Goal: Task Accomplishment & Management: Use online tool/utility

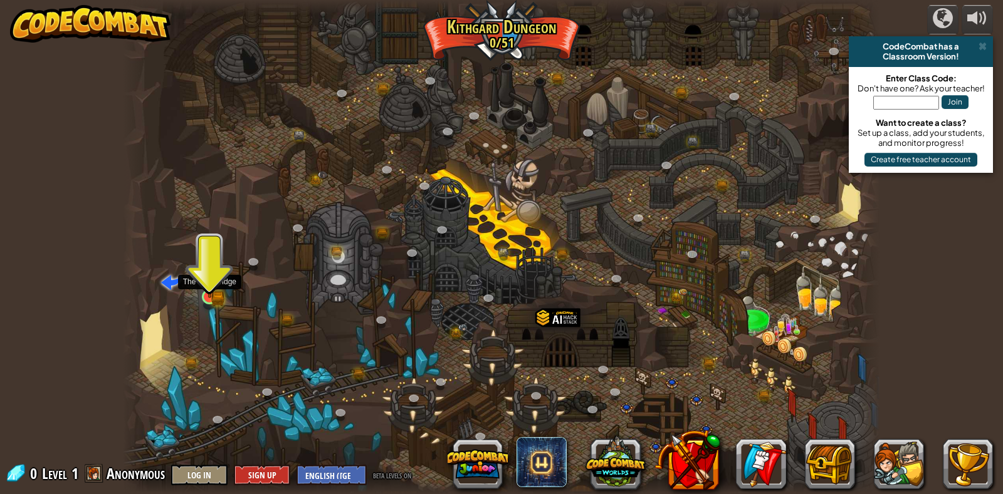
click at [202, 285] on img at bounding box center [209, 277] width 19 height 43
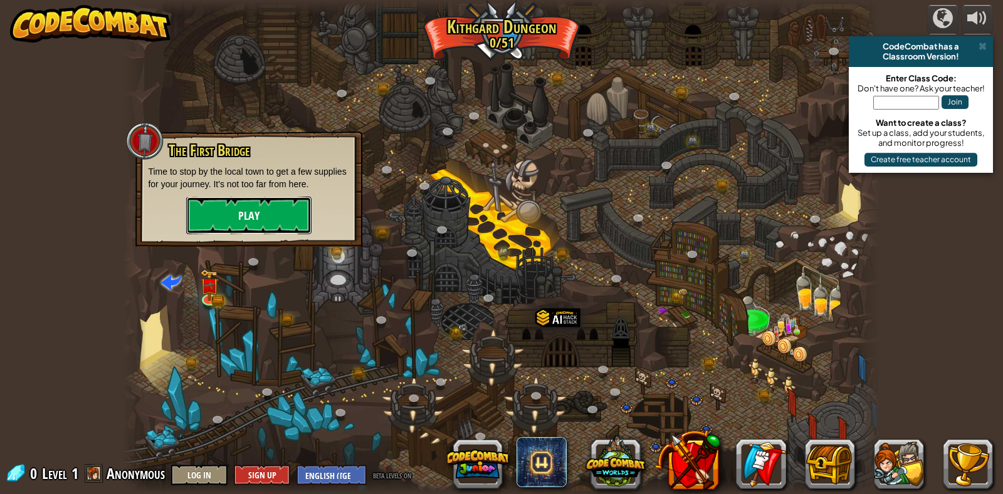
click at [227, 219] on button "Play" at bounding box center [248, 216] width 125 height 38
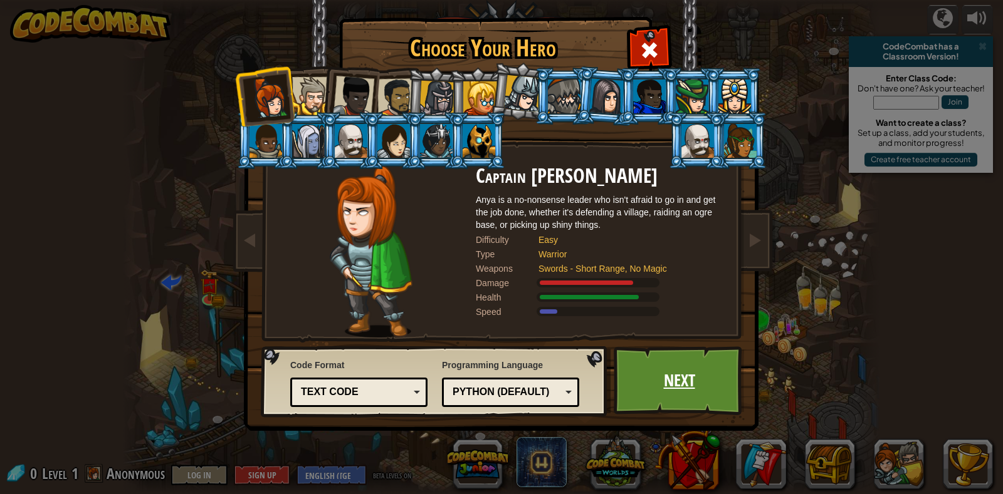
click at [711, 377] on link "Next" at bounding box center [679, 381] width 131 height 69
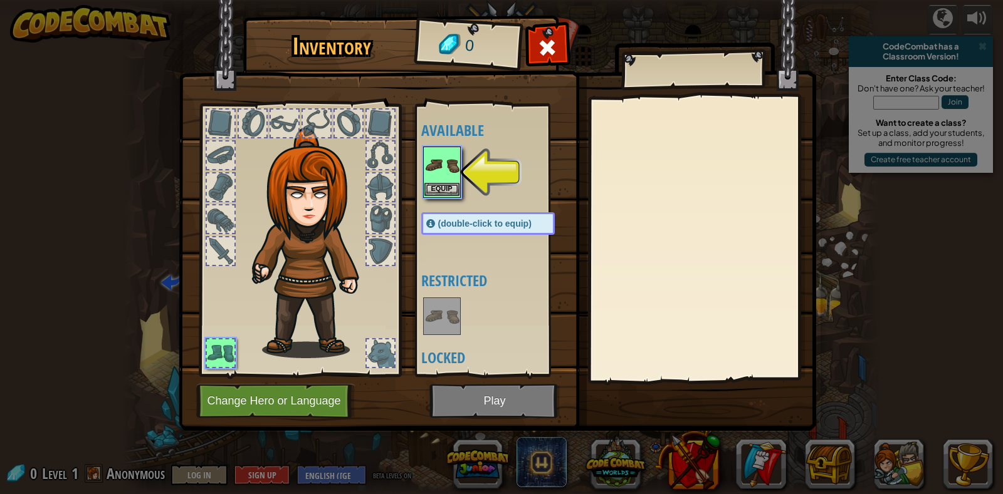
click at [434, 170] on img at bounding box center [441, 165] width 35 height 35
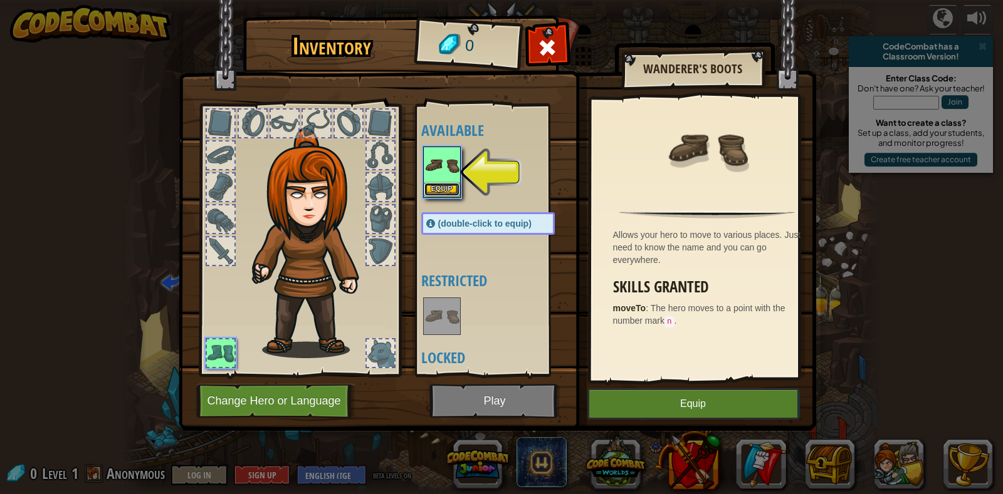
click at [436, 189] on button "Equip" at bounding box center [441, 189] width 35 height 13
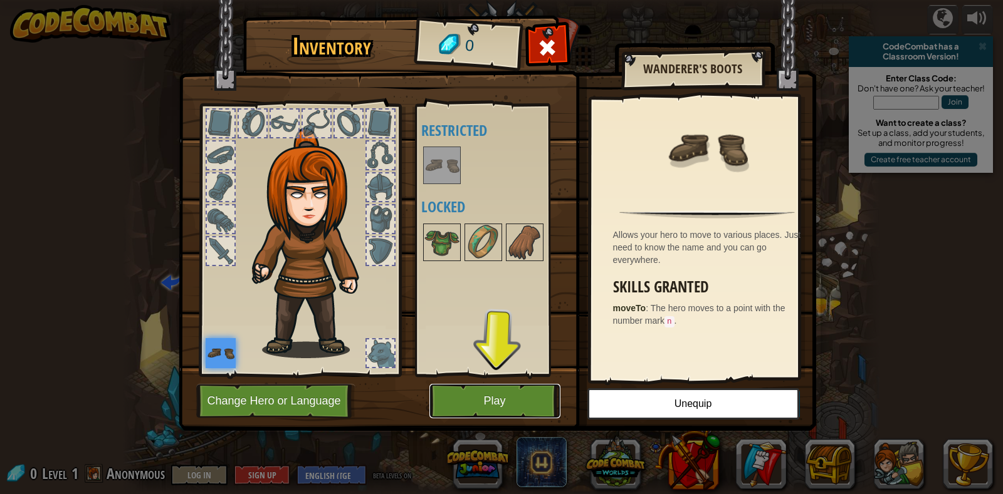
click at [444, 396] on button "Play" at bounding box center [494, 401] width 131 height 34
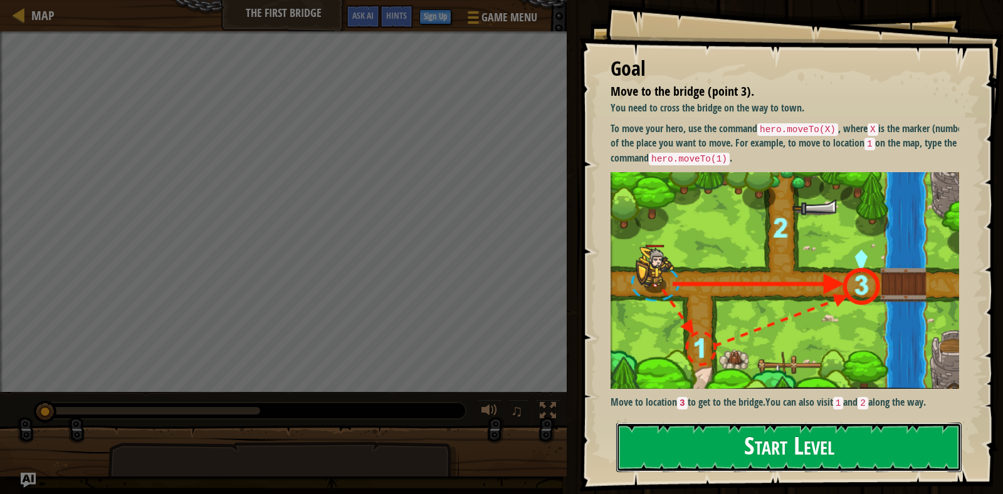
click at [834, 432] on button "Start Level" at bounding box center [788, 448] width 345 height 50
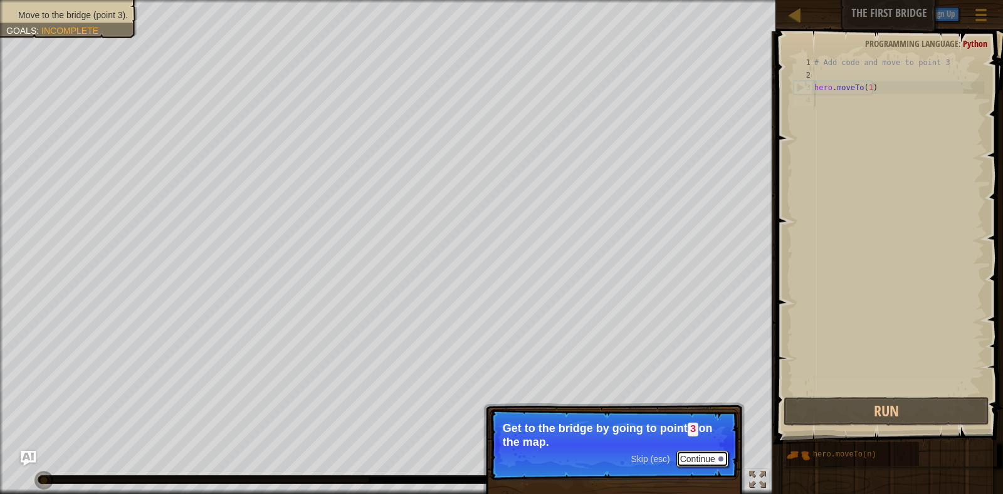
click at [709, 453] on button "Continue" at bounding box center [702, 459] width 52 height 16
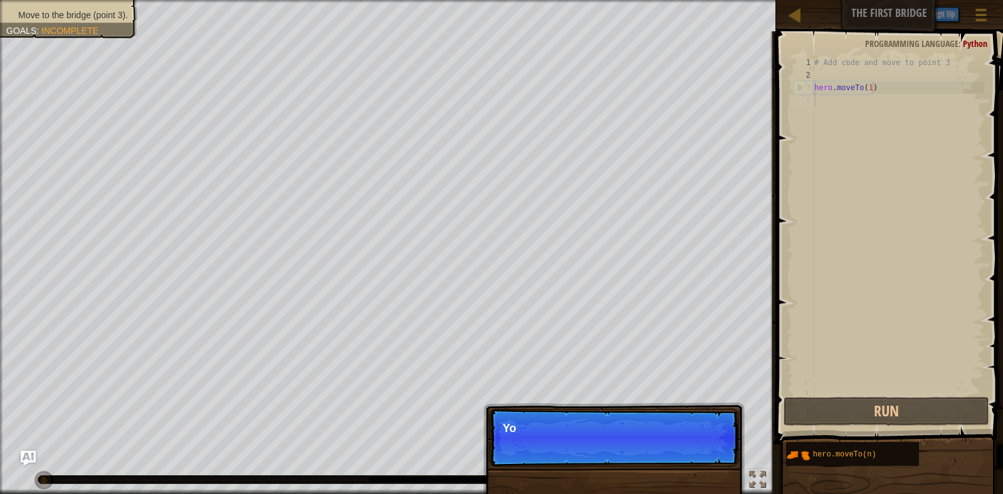
scroll to position [6, 0]
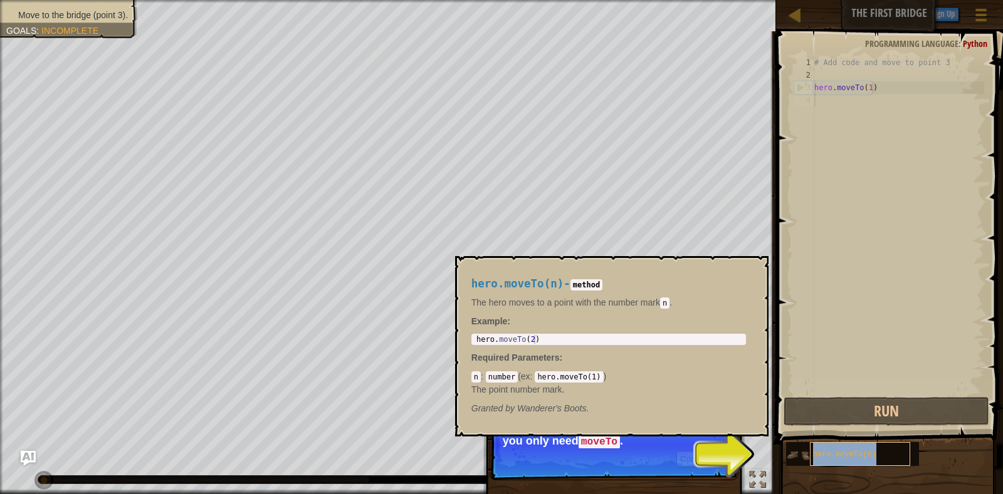
click at [824, 447] on div "hero.moveTo(n)" at bounding box center [860, 454] width 100 height 24
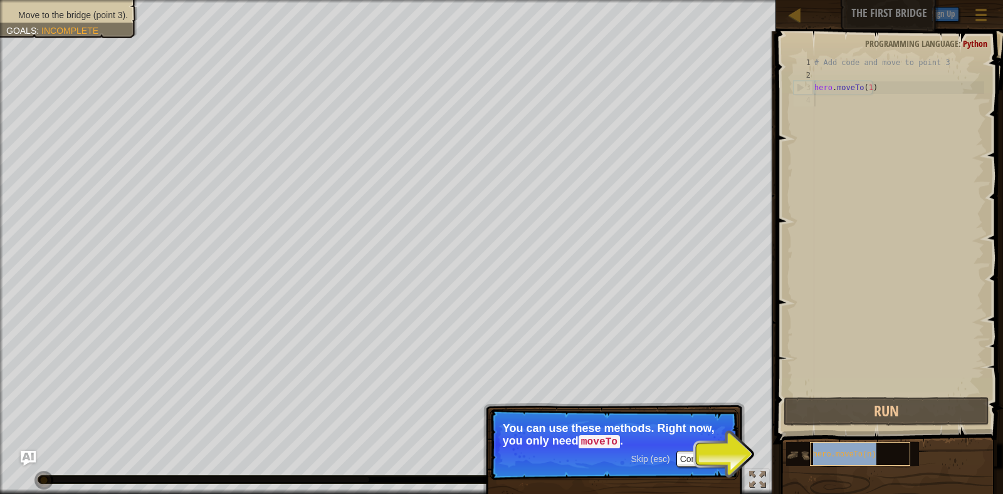
click at [824, 447] on div "hero.moveTo(n)" at bounding box center [860, 454] width 100 height 24
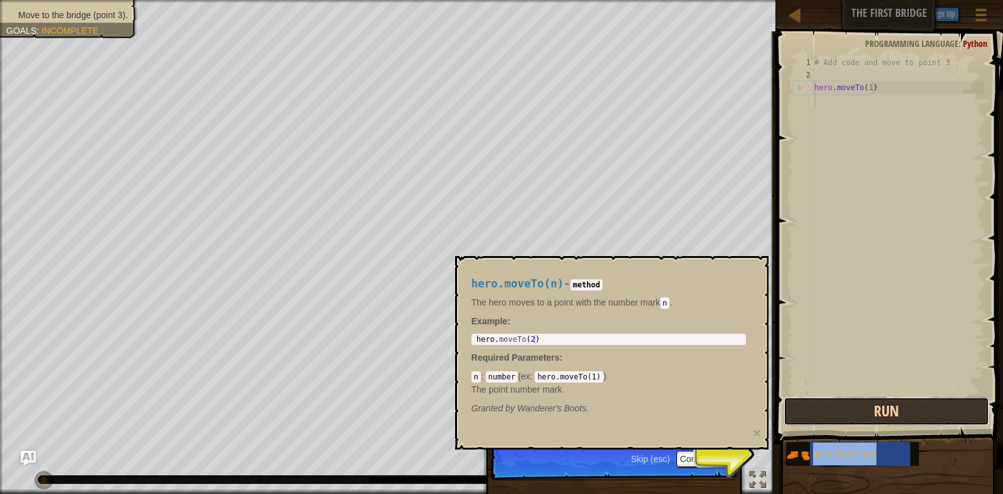
click at [832, 419] on button "Run" at bounding box center [886, 411] width 206 height 29
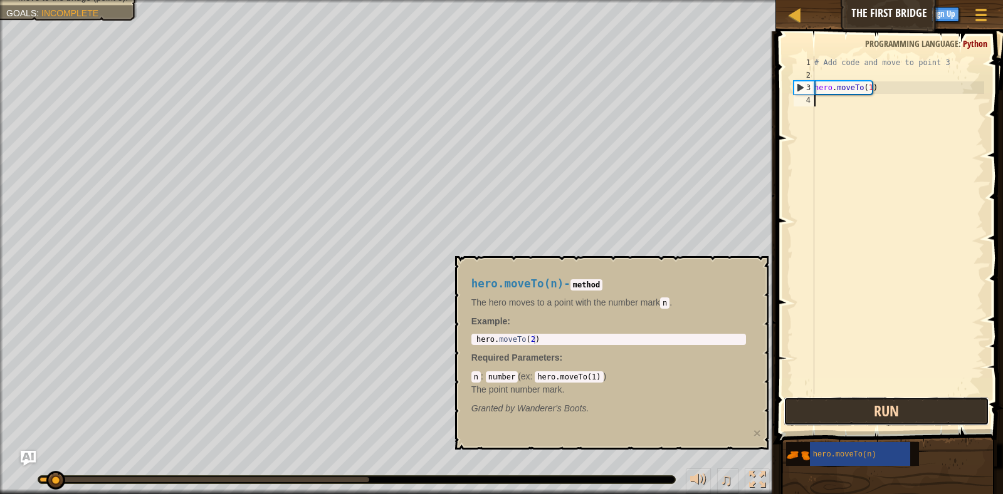
click at [832, 418] on button "Run" at bounding box center [886, 411] width 206 height 29
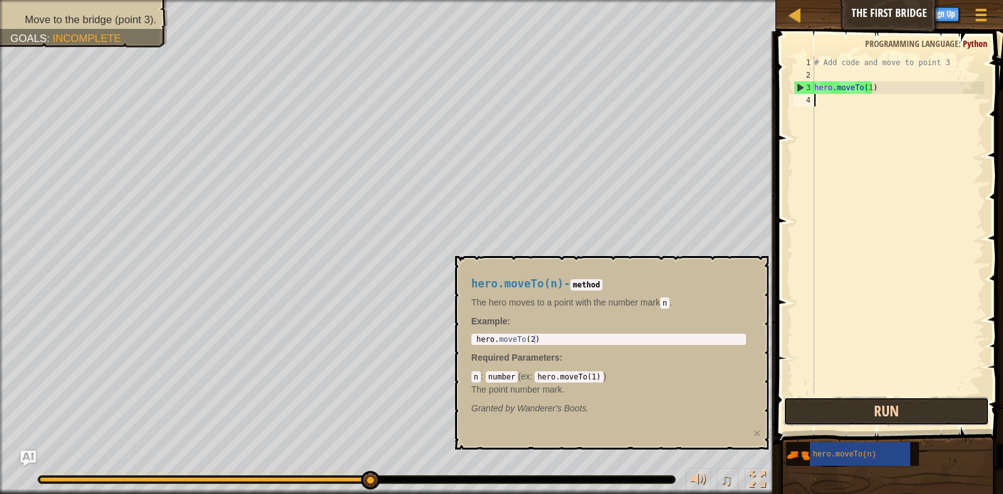
click at [910, 419] on button "Run" at bounding box center [886, 411] width 206 height 29
click at [837, 94] on div "# Add code and move to point 3 hero . moveTo ( 1 )" at bounding box center [898, 237] width 172 height 363
click at [834, 98] on div "# Add code and move to point 3 hero . moveTo ( 1 )" at bounding box center [898, 237] width 172 height 363
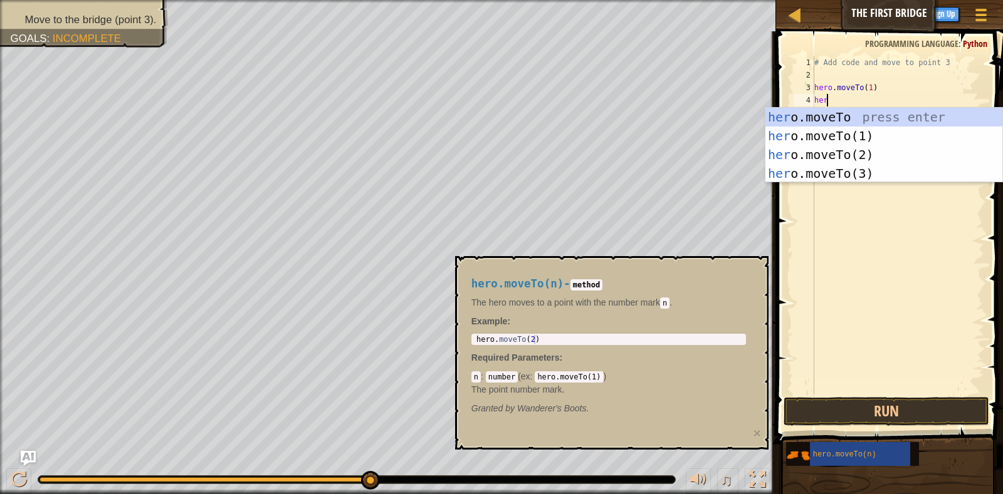
scroll to position [6, 1]
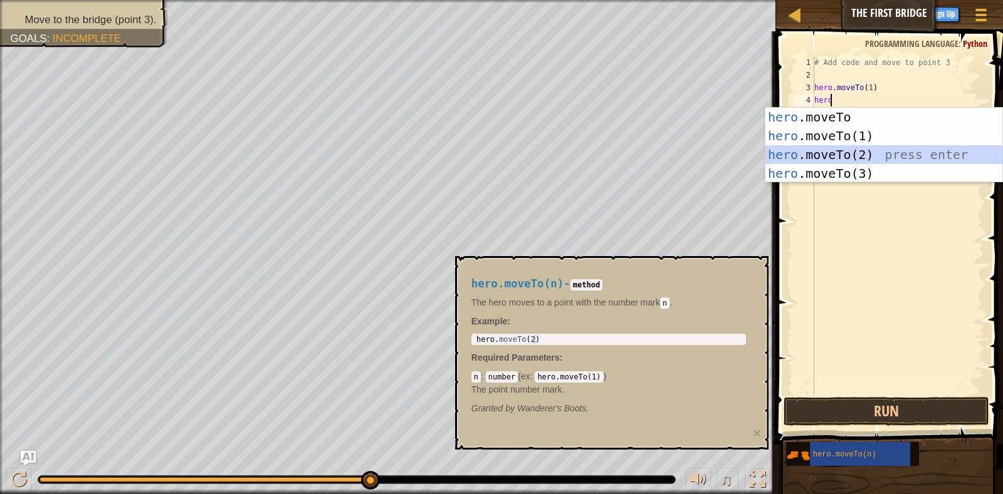
click at [821, 149] on div "hero .moveTo press enter hero .moveTo(1) press enter hero .moveTo(2) press ente…" at bounding box center [883, 164] width 237 height 113
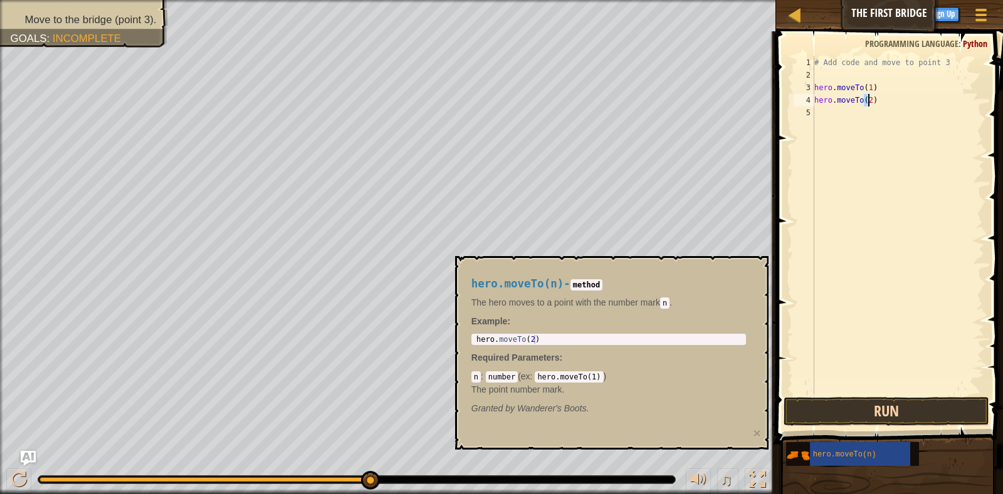
type textarea "hero.moveTo(2)"
click at [831, 410] on button "Run" at bounding box center [886, 411] width 206 height 29
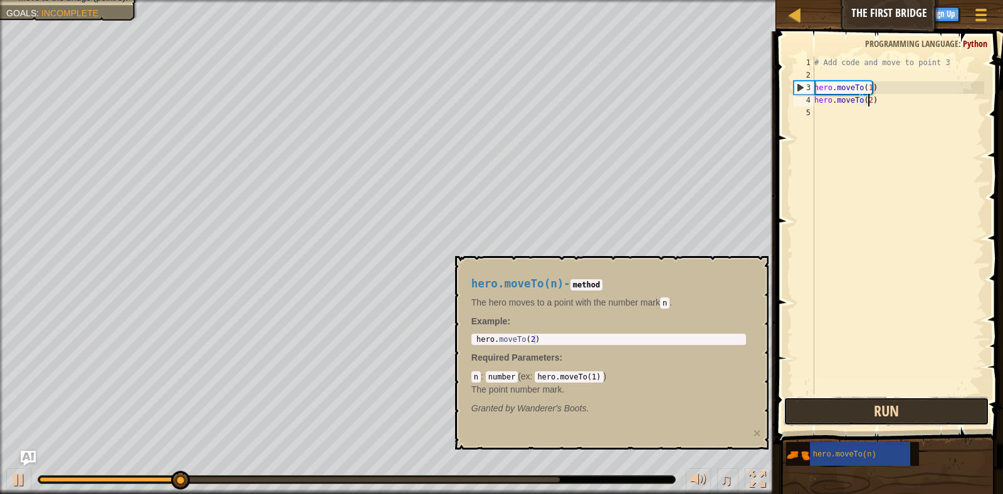
click at [884, 399] on button "Run" at bounding box center [886, 411] width 206 height 29
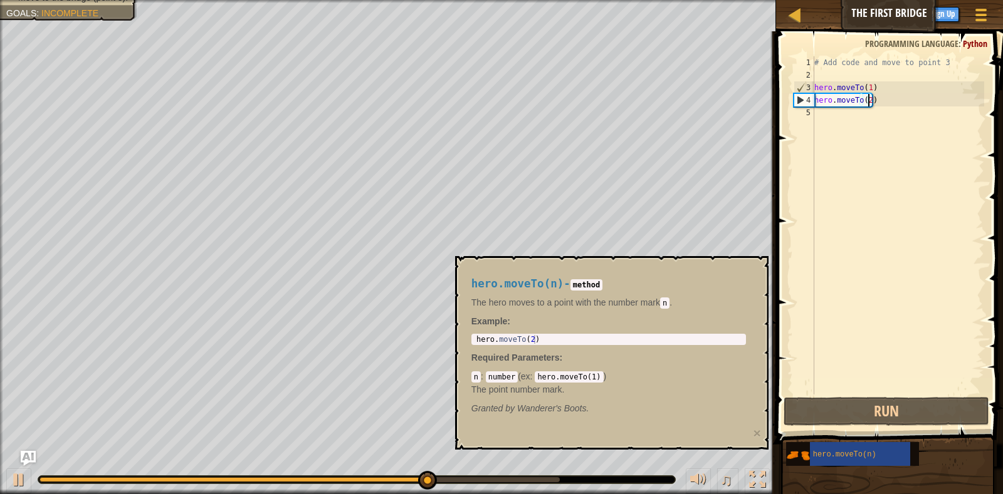
click at [825, 117] on div "# Add code and move to point 3 hero . moveTo ( 1 ) hero . moveTo ( 2 )" at bounding box center [898, 237] width 172 height 363
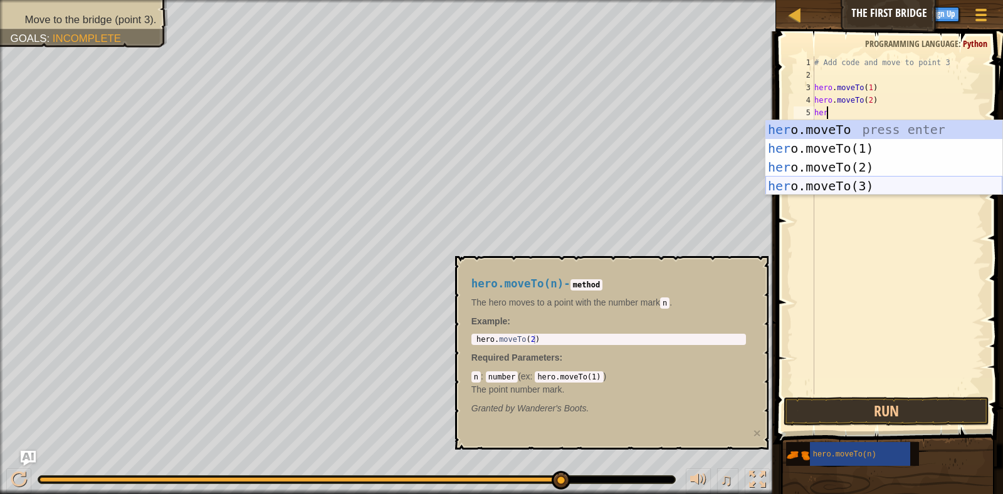
click at [829, 187] on div "her o.moveTo press enter her o.moveTo(1) press enter her o.moveTo(2) press ente…" at bounding box center [883, 176] width 237 height 113
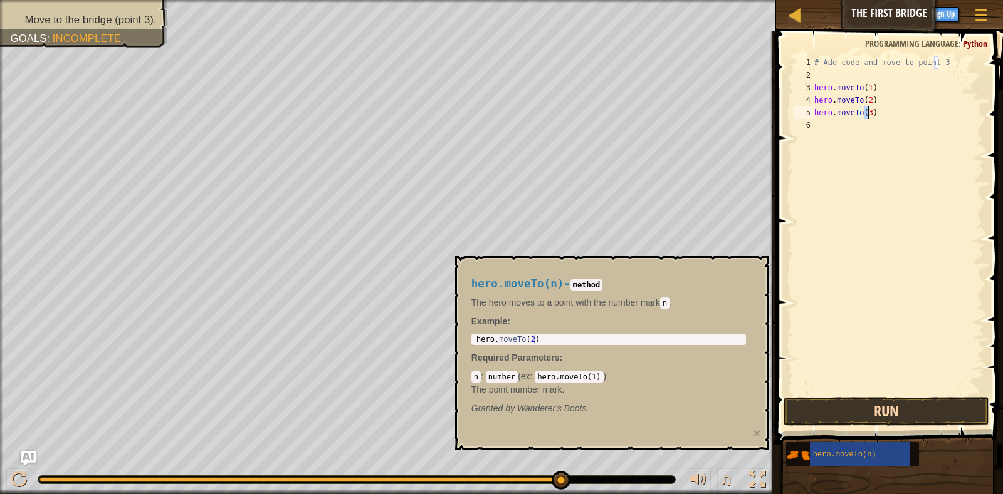
type textarea "hero.moveTo(3)"
click at [832, 416] on button "Run" at bounding box center [886, 411] width 206 height 29
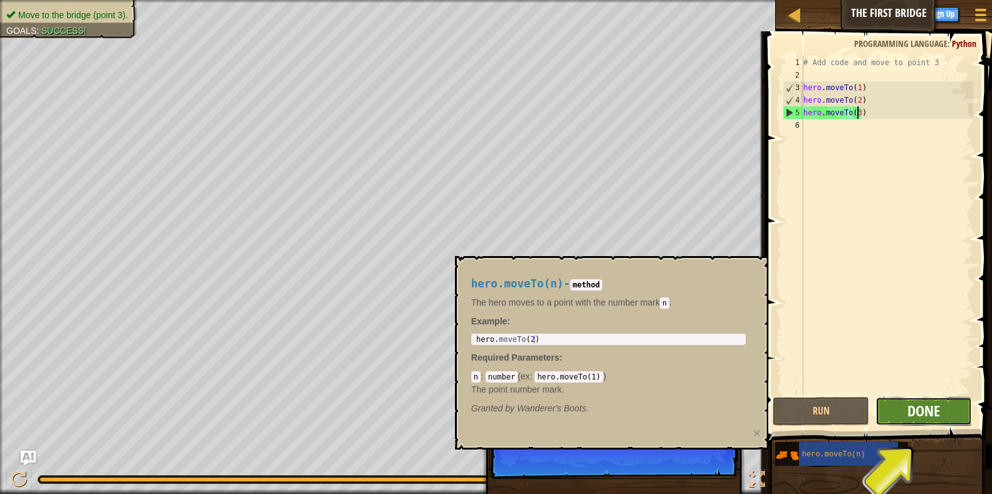
click at [922, 414] on span "Done" at bounding box center [923, 411] width 33 height 20
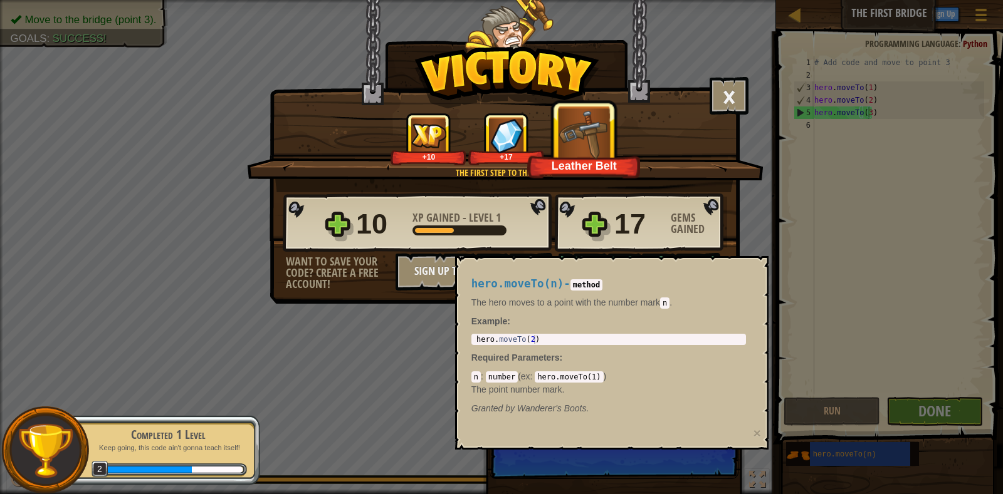
click at [446, 300] on div "× Those people are careless and forget that the Great Forest can be dangerous. …" at bounding box center [504, 152] width 470 height 304
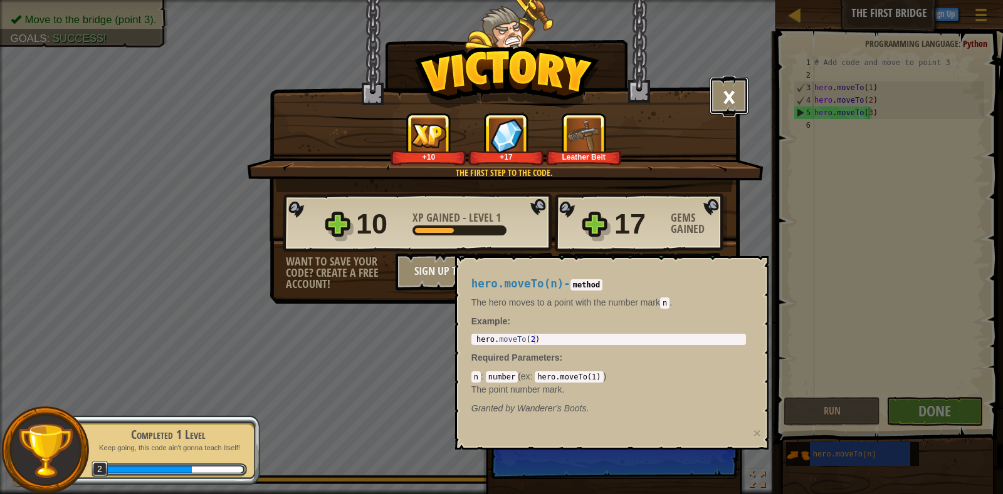
click at [735, 105] on button "×" at bounding box center [728, 96] width 39 height 38
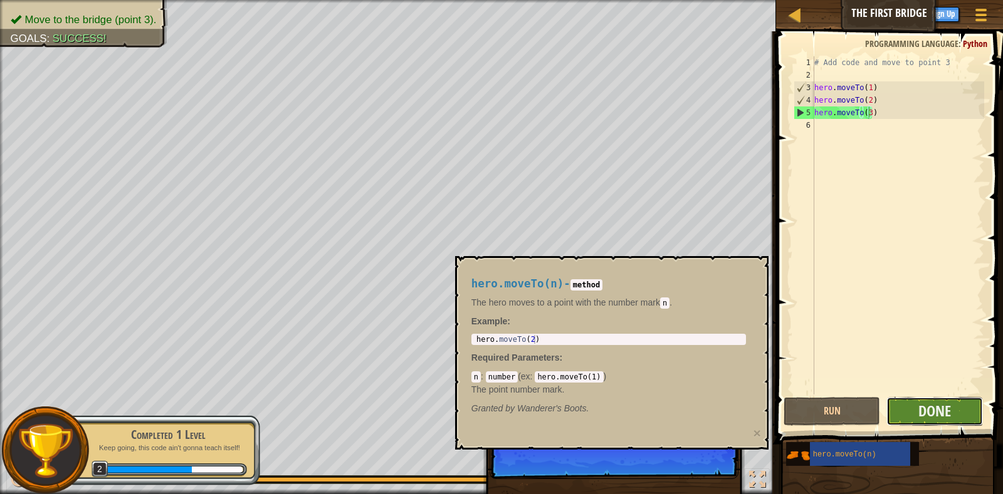
click at [904, 405] on button "Done" at bounding box center [934, 411] width 97 height 29
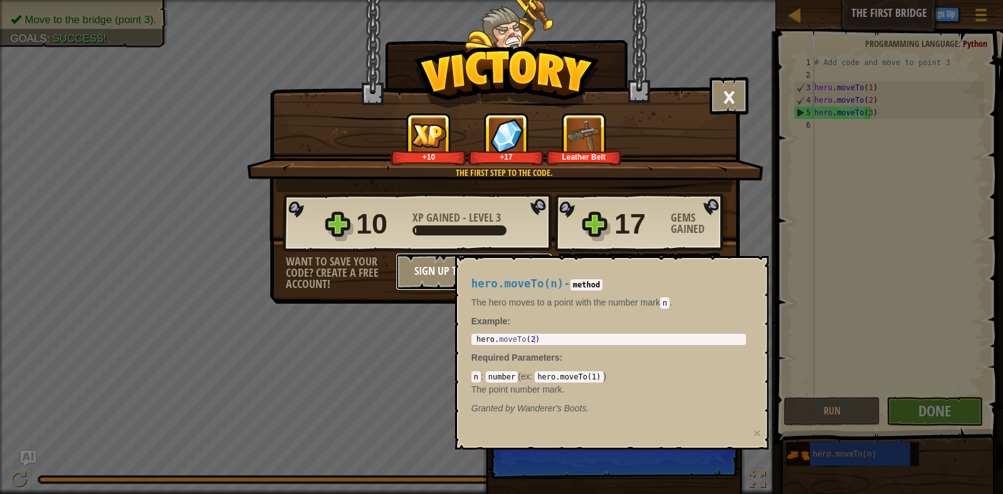
click at [446, 266] on button "Sign Up to Save Progress" at bounding box center [473, 272] width 157 height 38
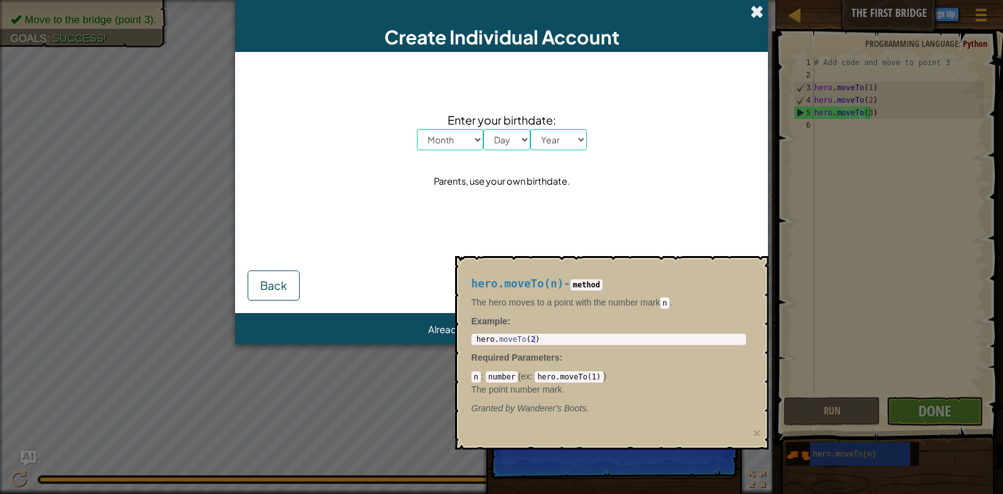
click at [762, 15] on span at bounding box center [756, 11] width 13 height 13
